Goal: Browse casually

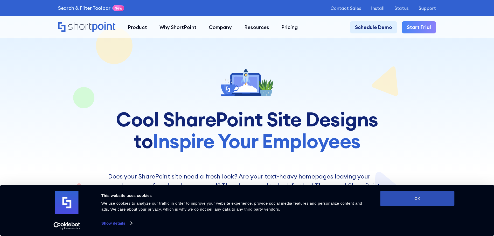
click at [424, 194] on button "OK" at bounding box center [418, 198] width 74 height 15
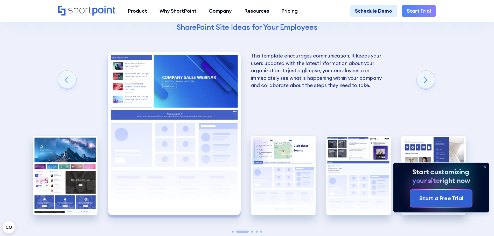
scroll to position [1064, 0]
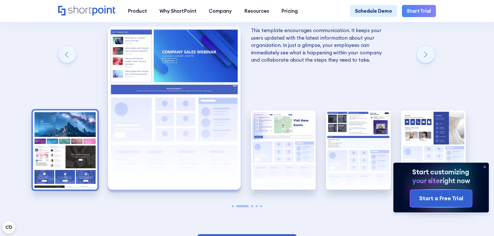
click at [86, 151] on img "1 / 5" at bounding box center [65, 151] width 65 height 80
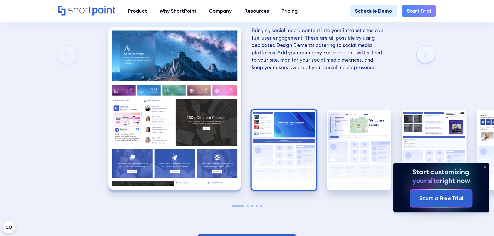
click at [292, 151] on img "2 / 5" at bounding box center [284, 151] width 65 height 80
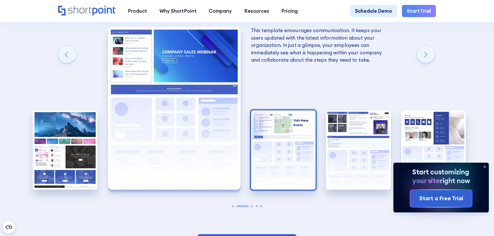
click at [278, 147] on img "3 / 5" at bounding box center [283, 151] width 65 height 80
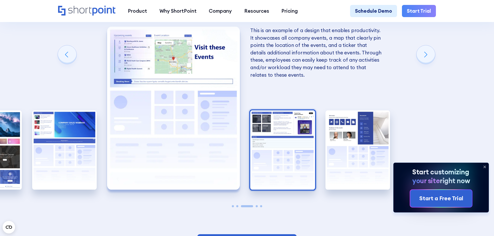
click at [288, 149] on img "4 / 5" at bounding box center [282, 151] width 65 height 80
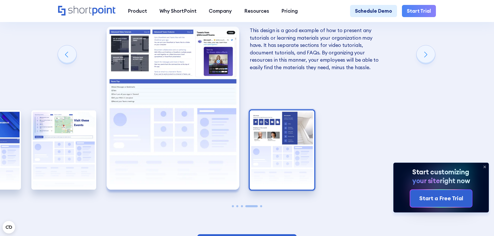
click at [290, 151] on img "5 / 5" at bounding box center [282, 151] width 65 height 80
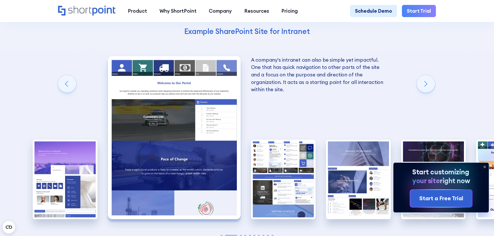
scroll to position [883, 0]
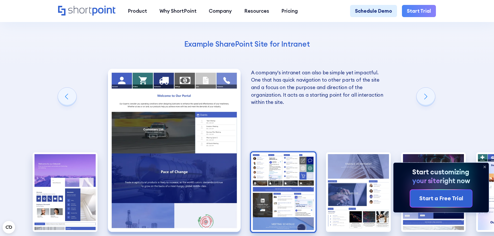
click at [282, 153] on img "3 / 10" at bounding box center [283, 193] width 65 height 80
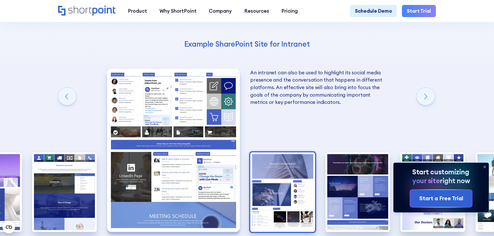
click at [309, 153] on img "4 / 10" at bounding box center [282, 193] width 65 height 80
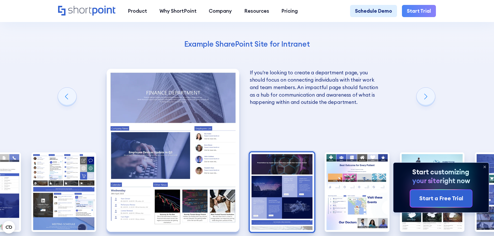
click at [298, 153] on img "5 / 10" at bounding box center [282, 193] width 65 height 80
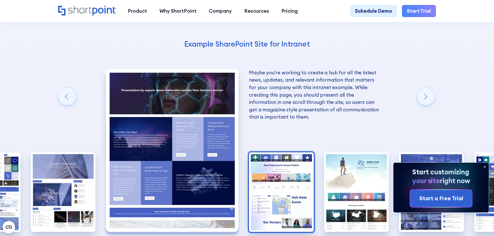
click at [297, 153] on img "6 / 10" at bounding box center [281, 193] width 65 height 80
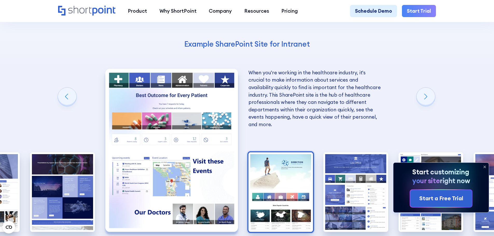
click at [297, 153] on img "7 / 10" at bounding box center [281, 193] width 65 height 80
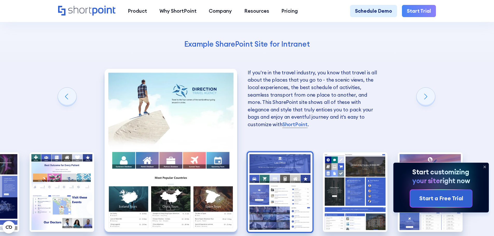
click at [273, 153] on img "8 / 10" at bounding box center [280, 193] width 65 height 80
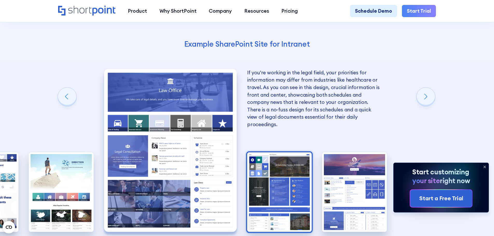
click at [293, 153] on img "9 / 10" at bounding box center [279, 193] width 65 height 80
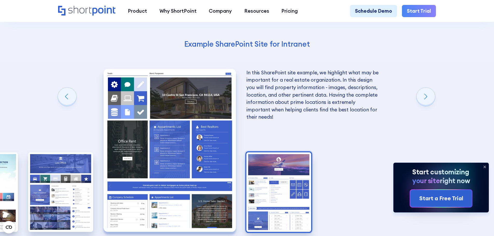
click at [299, 153] on img "10 / 10" at bounding box center [279, 193] width 65 height 80
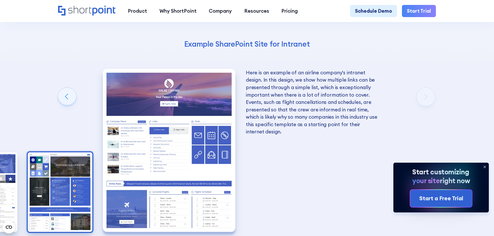
click at [67, 153] on img "9 / 10" at bounding box center [60, 193] width 65 height 80
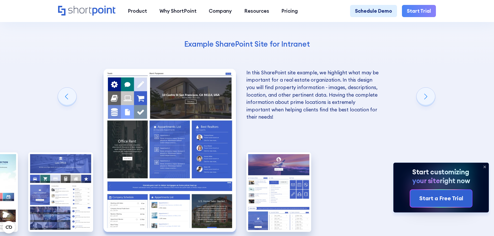
click at [484, 165] on icon at bounding box center [485, 167] width 8 height 8
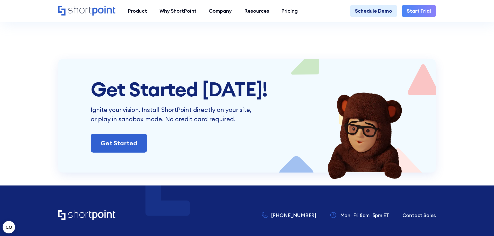
scroll to position [1687, 0]
